Goal: Check status: Check status

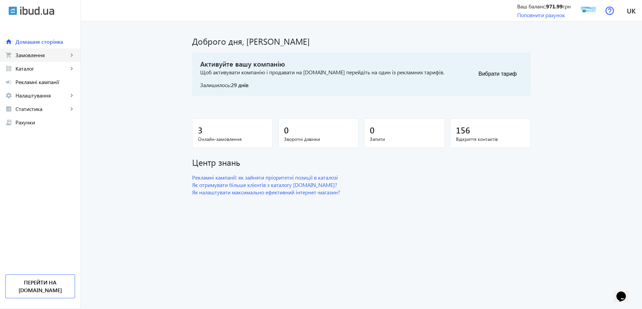
click at [43, 60] on link "shopping_cart Замовлення keyboard_arrow_right" at bounding box center [40, 54] width 80 height 13
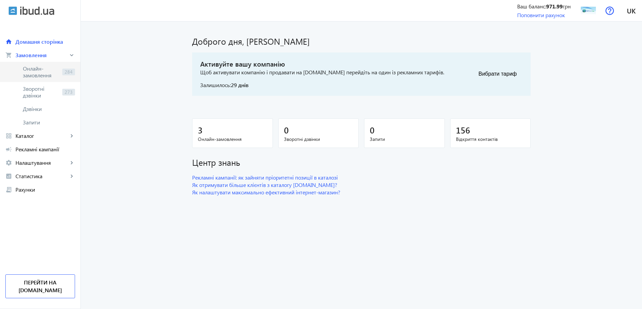
click at [45, 68] on span "Онлайн-замовлення" at bounding box center [41, 71] width 37 height 13
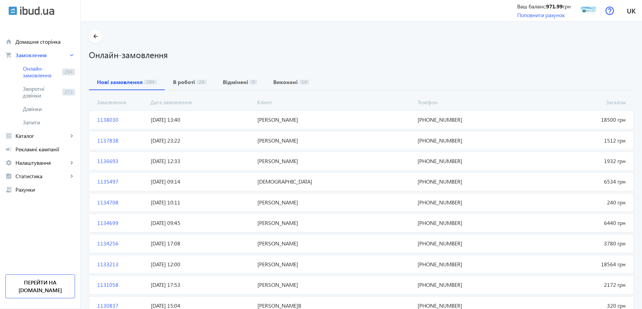
click at [283, 120] on span "[PERSON_NAME]" at bounding box center [335, 119] width 160 height 7
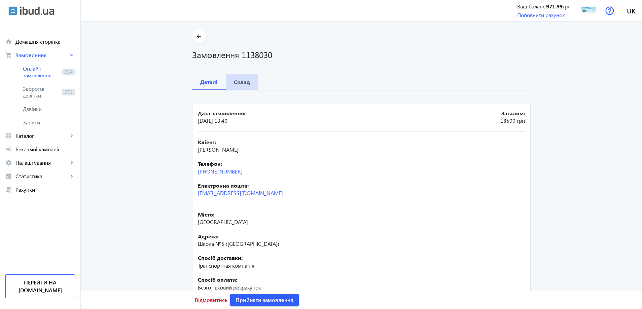
click at [243, 86] on span "Склад" at bounding box center [242, 82] width 16 height 16
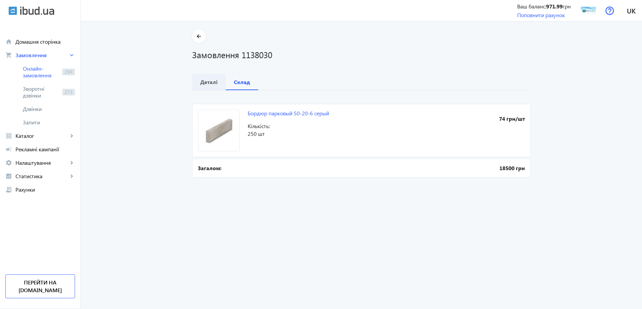
click at [206, 79] on b "Деталі" at bounding box center [209, 81] width 18 height 5
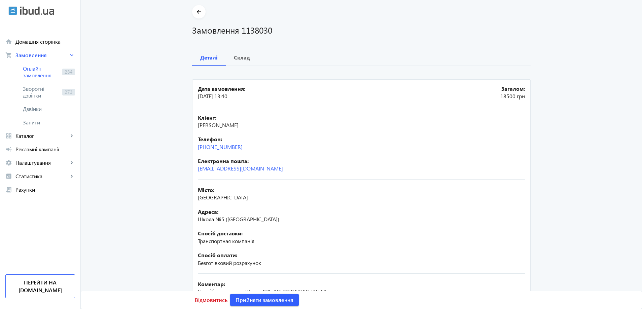
scroll to position [20, 0]
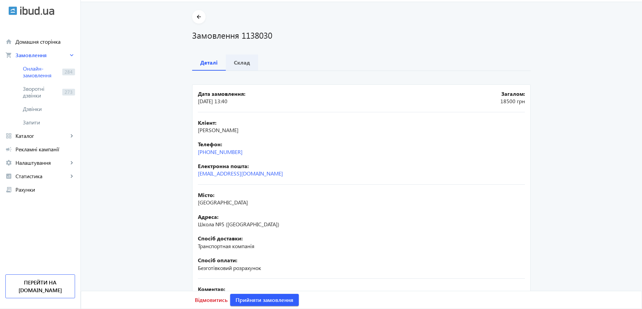
click at [238, 62] on b "Склад" at bounding box center [242, 62] width 16 height 5
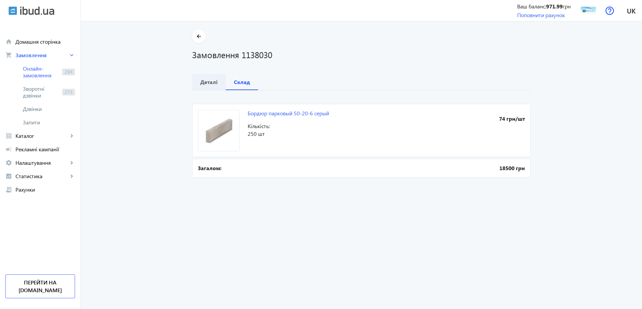
click at [202, 82] on b "Деталі" at bounding box center [209, 81] width 18 height 5
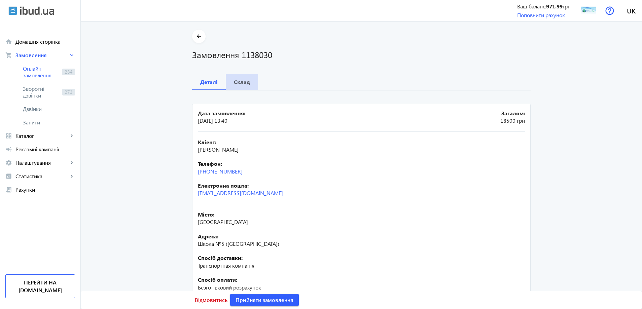
click at [248, 83] on div "Склад" at bounding box center [242, 82] width 32 height 16
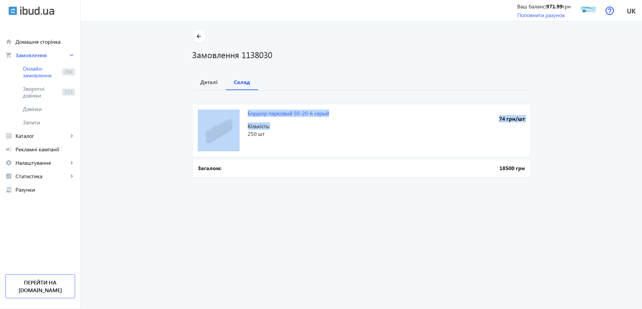
drag, startPoint x: 343, startPoint y: 109, endPoint x: 247, endPoint y: 108, distance: 95.9
click at [247, 108] on mat-card "Бордюр парковый 50-20-6 серый 74 грн/шт Кількість: 250 шт" at bounding box center [361, 130] width 339 height 53
copy mat-card "Бордюр парковый 50-20-6 серый 74 грн/шт Кількість:"
